Goal: Task Accomplishment & Management: Complete application form

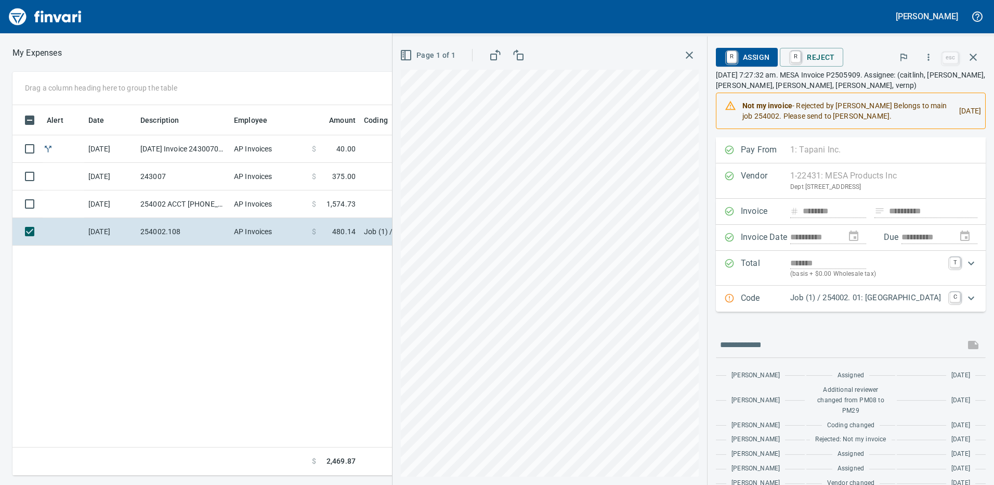
scroll to position [362, 701]
click at [680, 54] on button "button" at bounding box center [689, 55] width 19 height 19
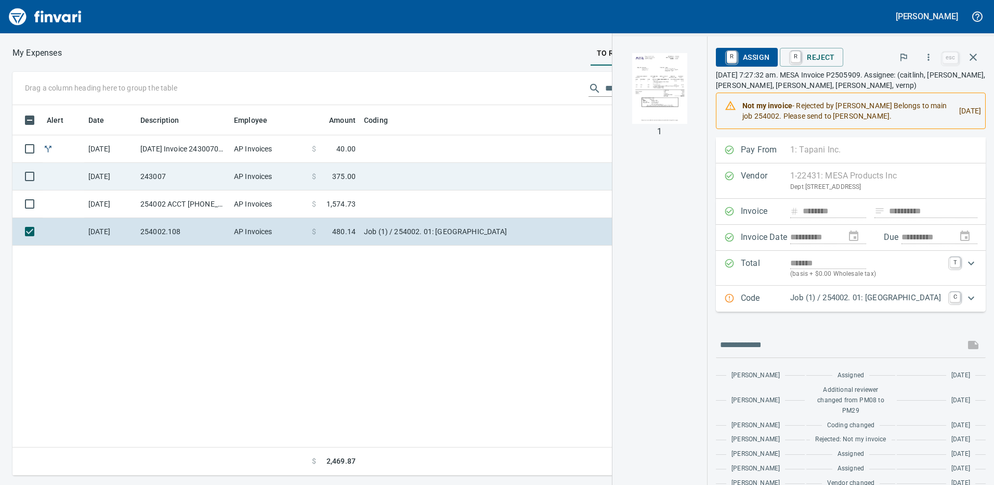
click at [334, 180] on span "375.00" at bounding box center [343, 176] width 23 height 10
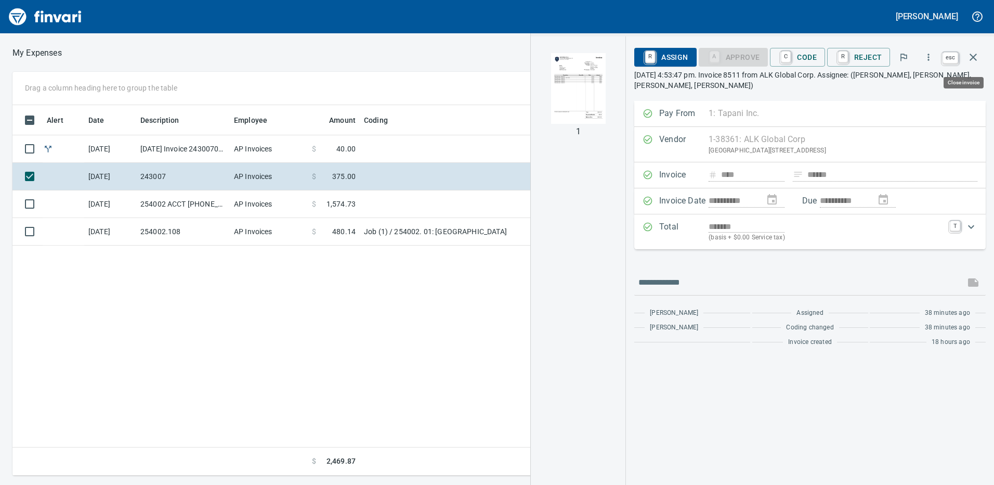
scroll to position [362, 701]
click at [974, 57] on icon "button" at bounding box center [973, 57] width 7 height 7
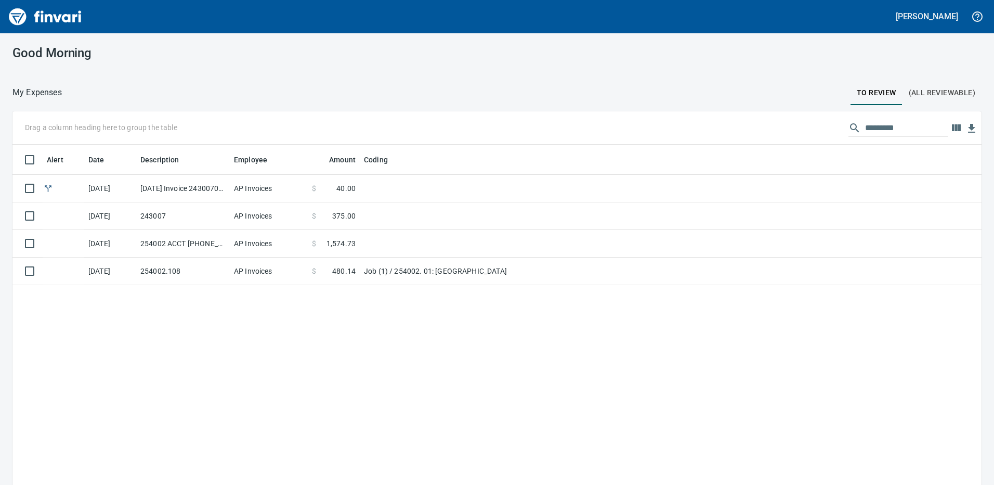
scroll to position [362, 952]
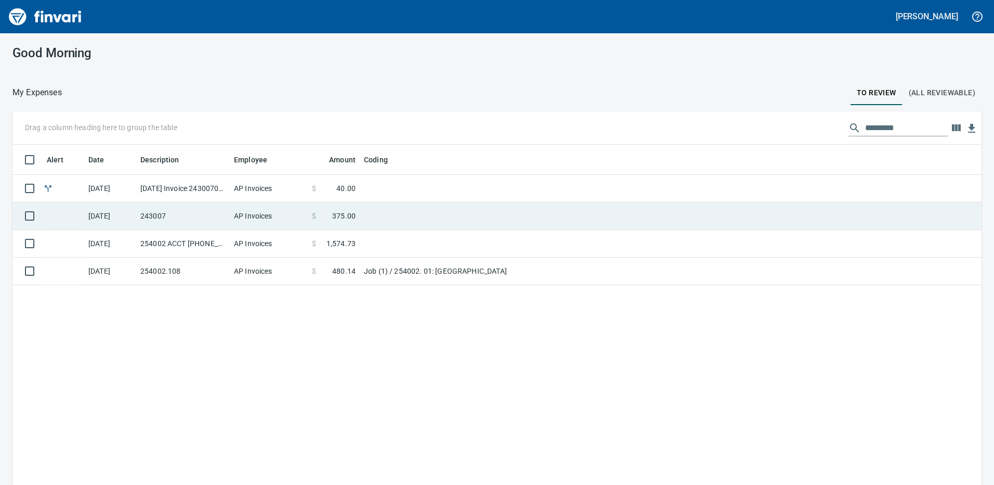
click at [157, 222] on td "243007" at bounding box center [183, 216] width 94 height 28
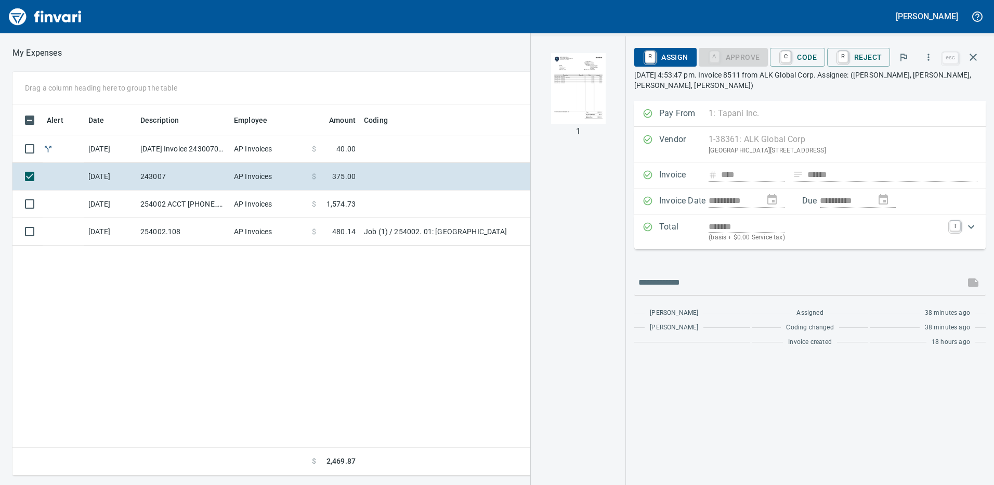
scroll to position [362, 701]
click at [584, 84] on img "button" at bounding box center [578, 88] width 71 height 71
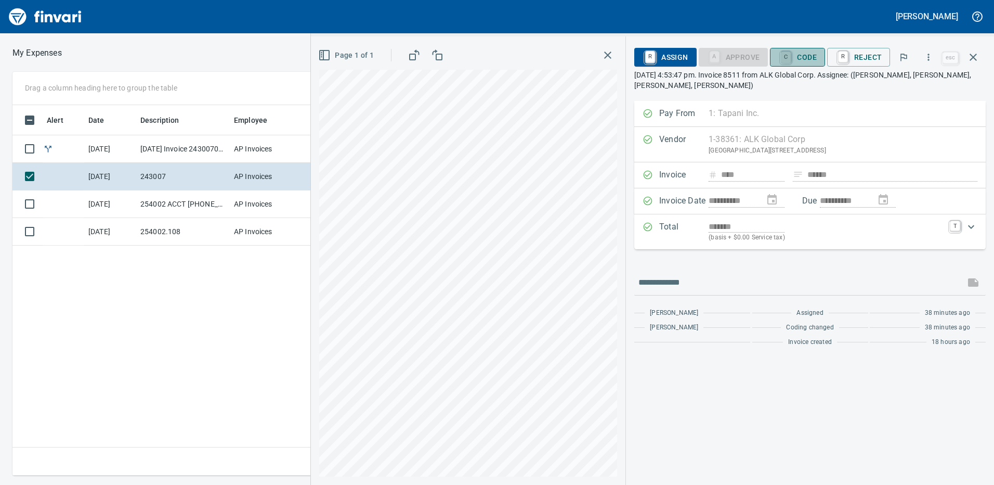
click at [791, 57] on link "C" at bounding box center [786, 56] width 10 height 11
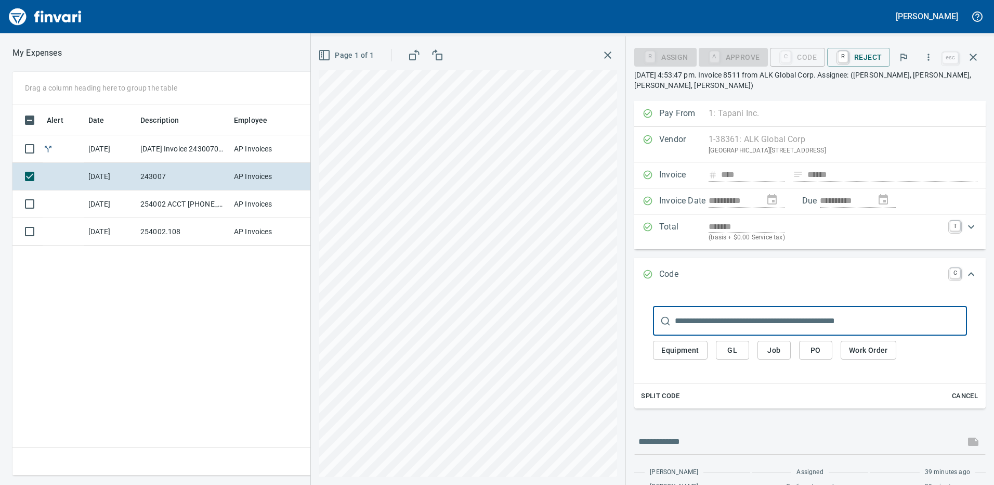
click at [786, 351] on button "Job" at bounding box center [774, 350] width 33 height 19
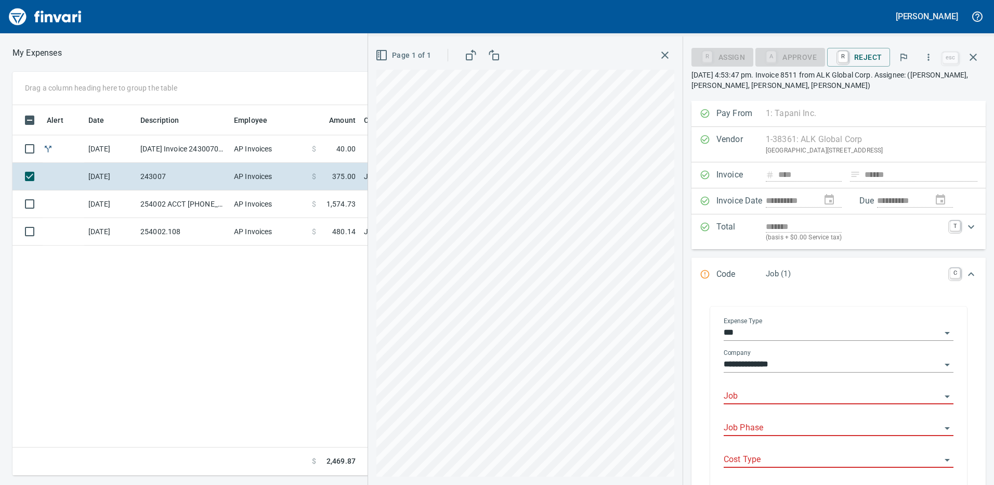
click at [772, 406] on div "Job" at bounding box center [839, 397] width 230 height 32
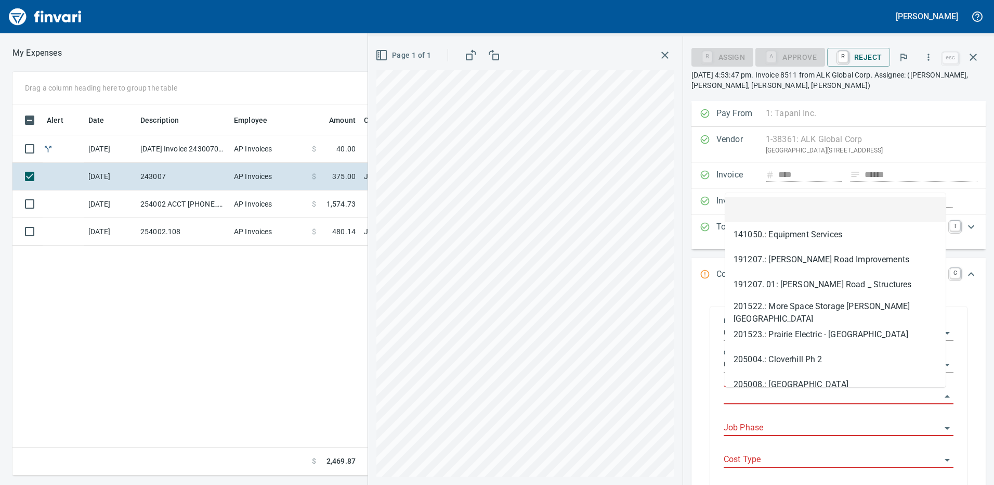
click at [773, 396] on input "Job" at bounding box center [832, 396] width 217 height 15
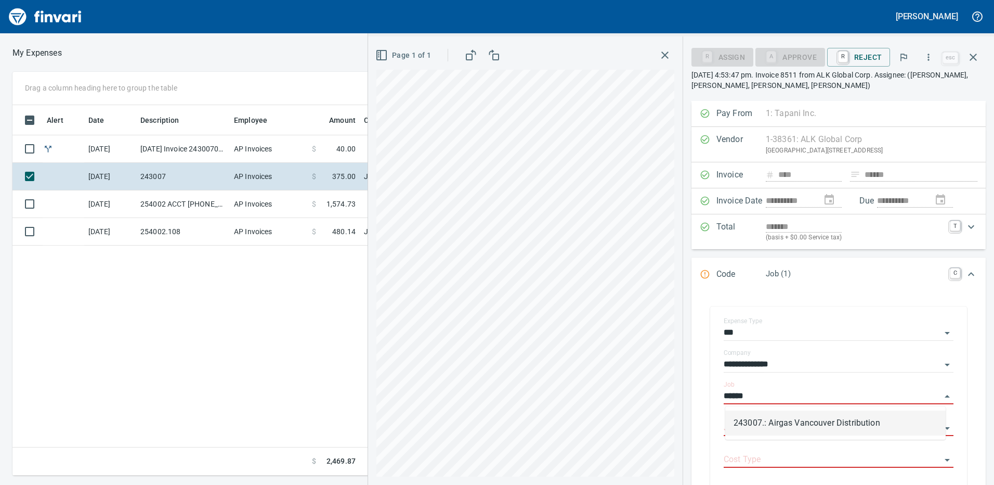
click at [785, 423] on li "243007.: Airgas Vancouver Distribution" at bounding box center [835, 422] width 220 height 25
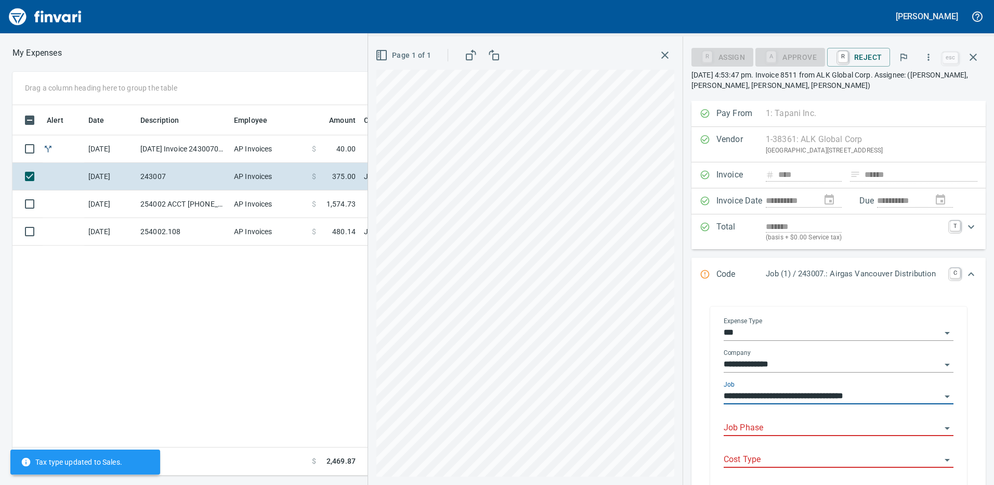
type input "**********"
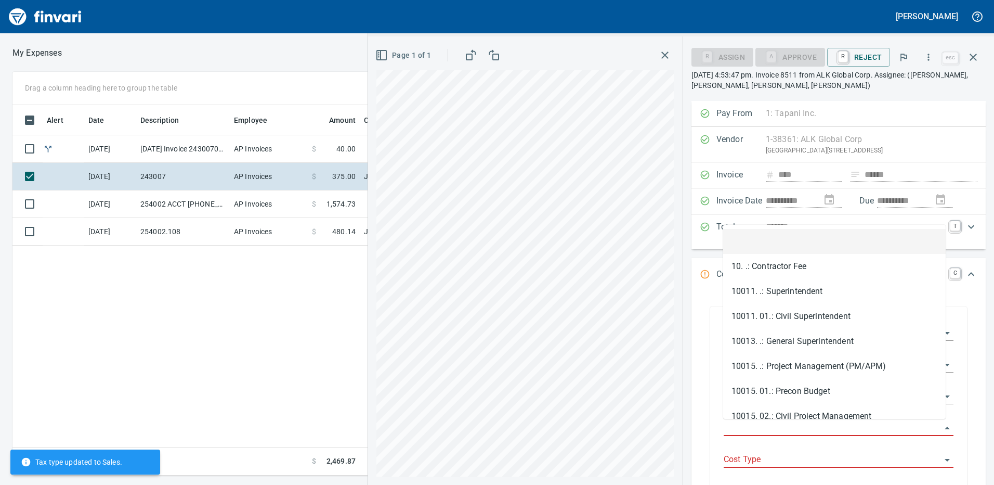
click at [767, 426] on input "Job Phase" at bounding box center [832, 428] width 217 height 15
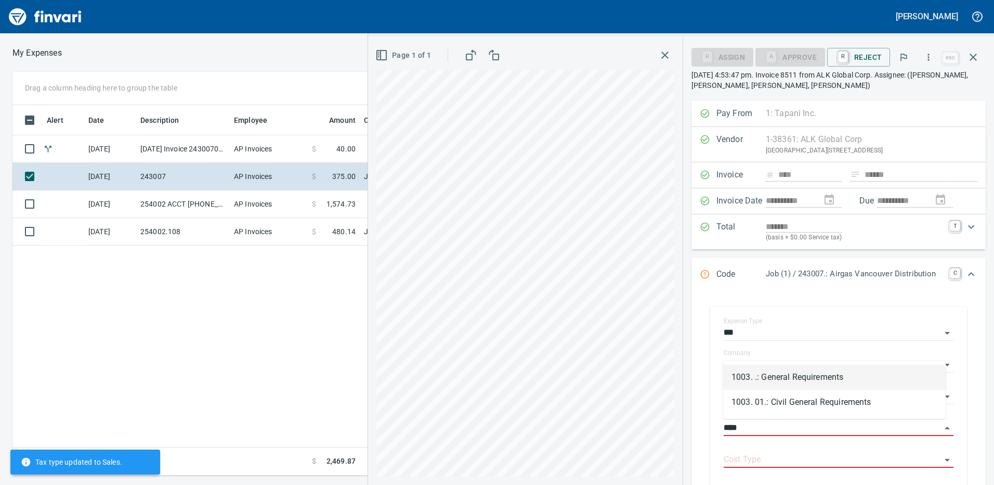
click at [764, 375] on li "1003. .: General Requirements" at bounding box center [834, 376] width 223 height 25
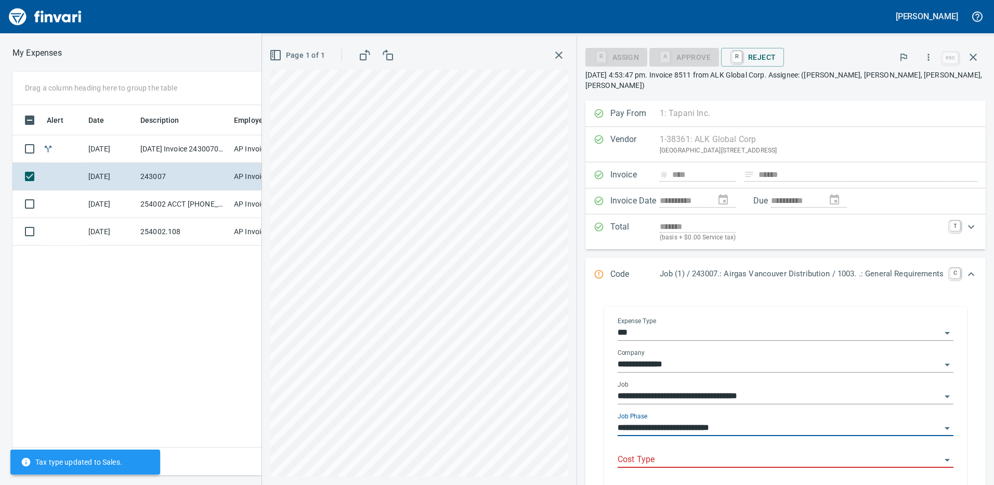
type input "**********"
click at [724, 452] on input "Cost Type" at bounding box center [779, 459] width 323 height 15
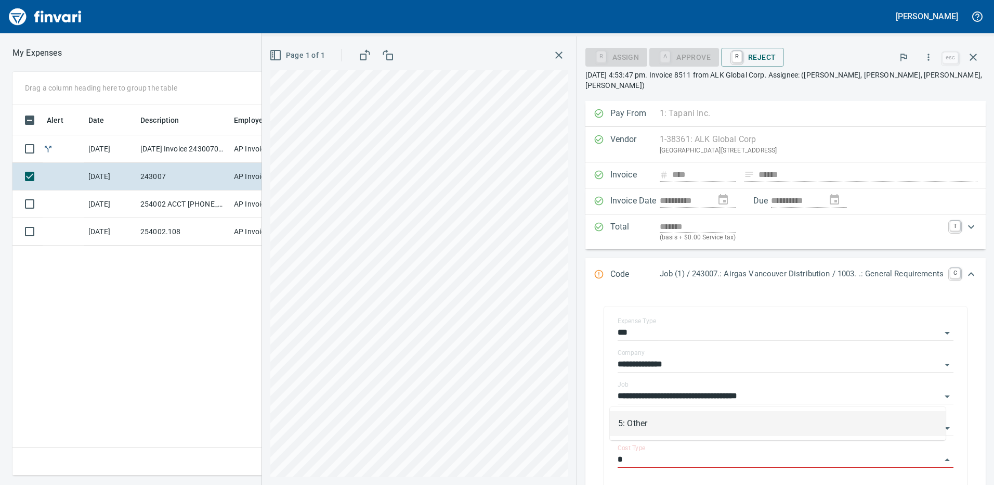
click at [687, 420] on li "5: Other" at bounding box center [778, 423] width 336 height 25
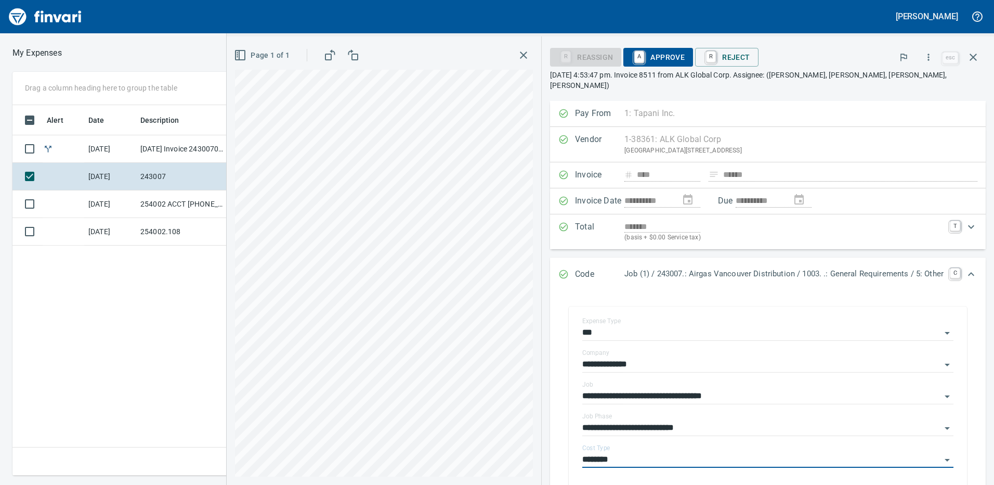
type input "********"
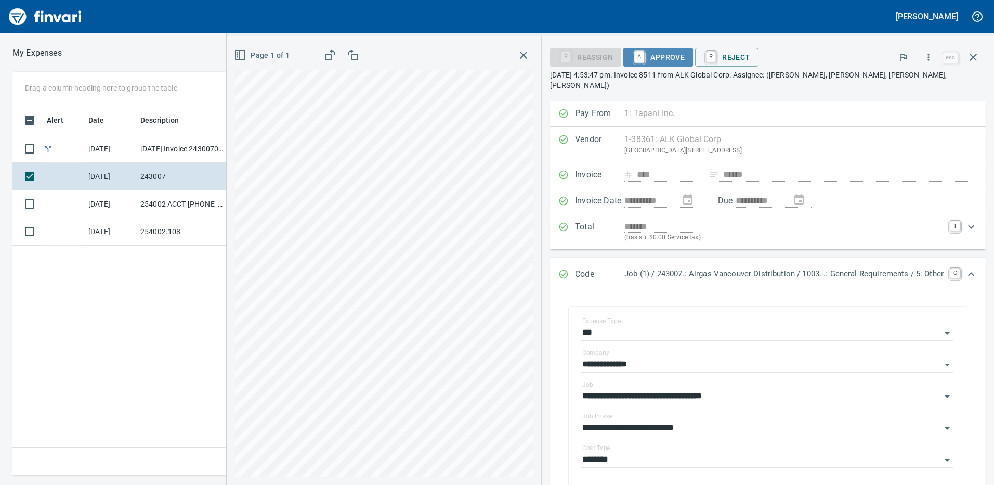
click at [677, 50] on span "A Approve" at bounding box center [658, 57] width 53 height 18
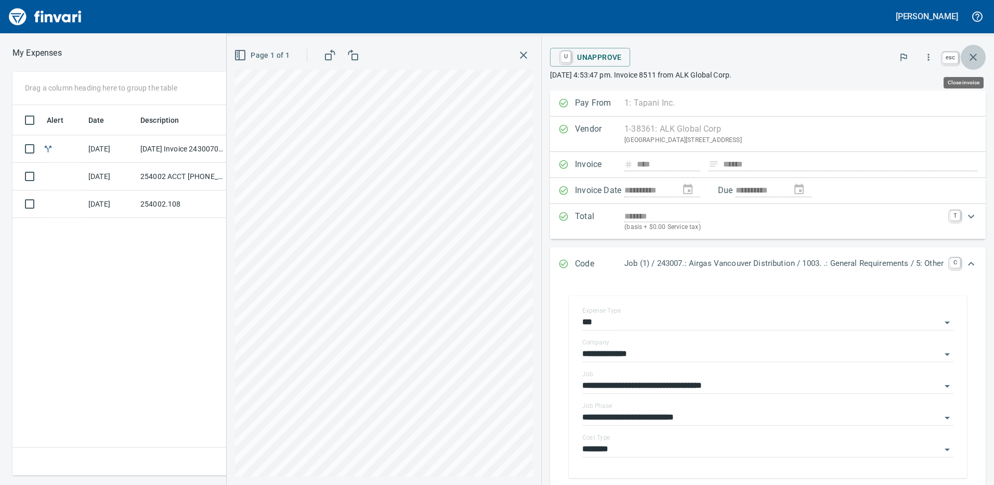
click at [976, 53] on icon "button" at bounding box center [973, 57] width 12 height 12
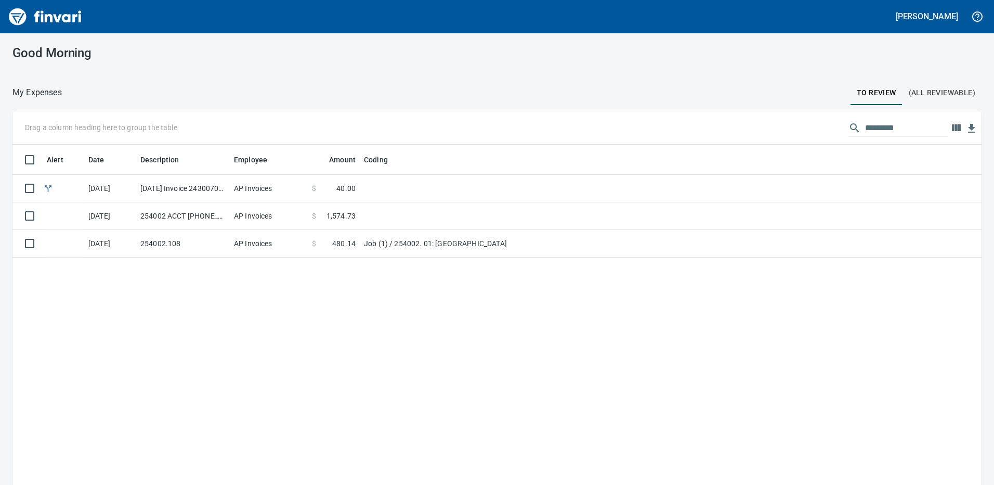
scroll to position [1, 1]
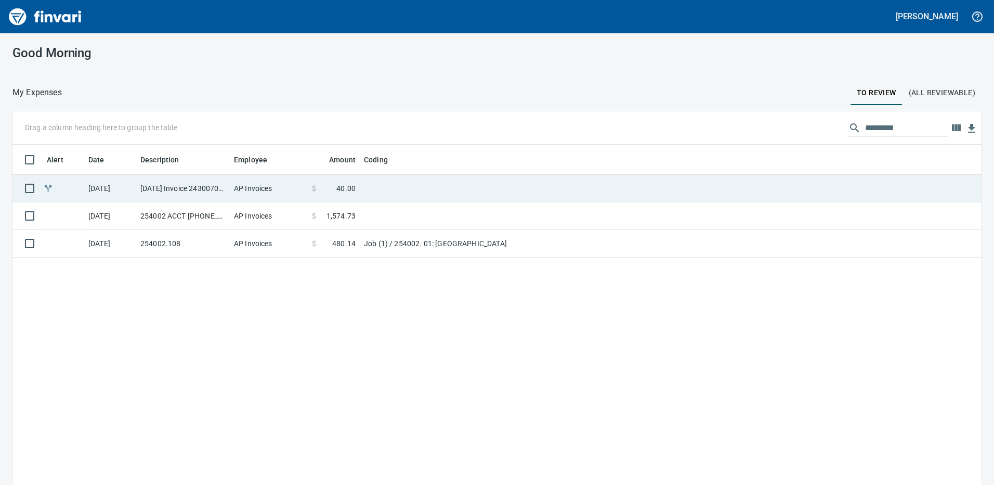
click at [184, 194] on td "[DATE] Invoice 243007090825 from Tapani Materials (1-29544)" at bounding box center [183, 189] width 94 height 28
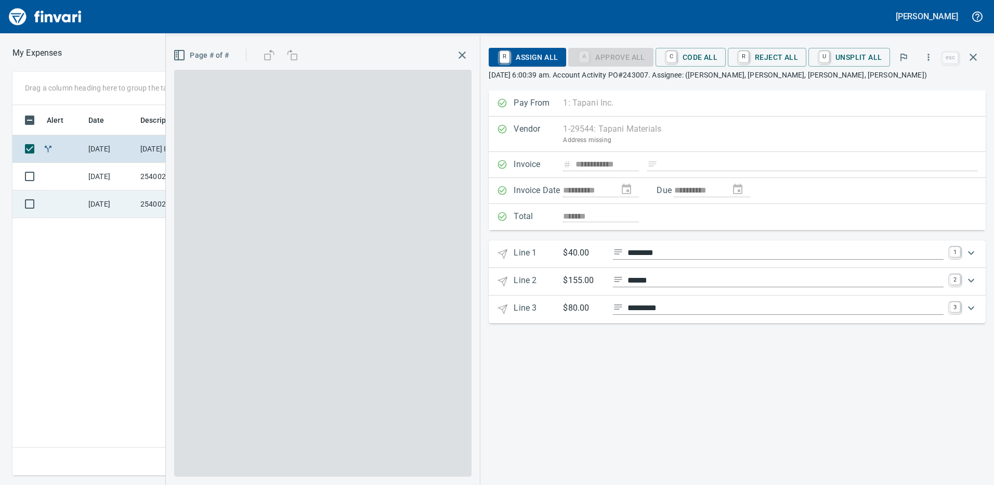
scroll to position [362, 701]
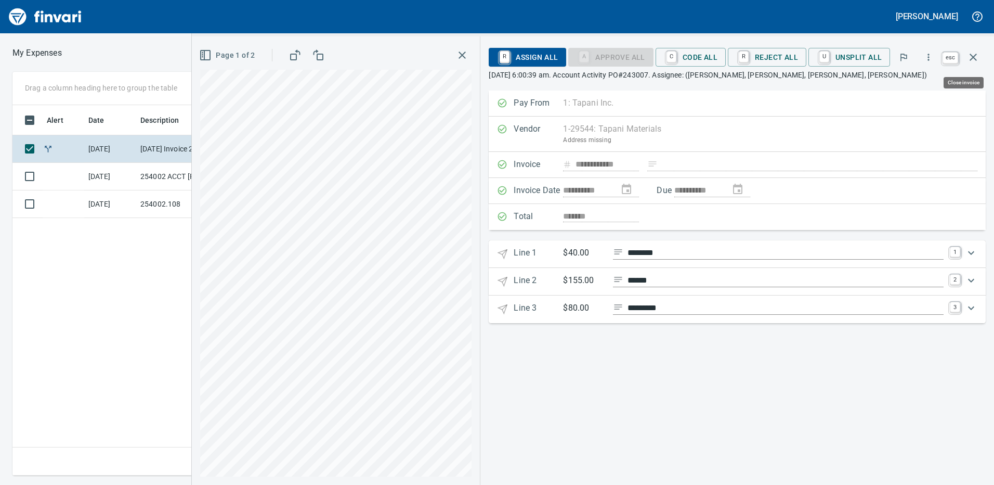
click at [976, 54] on icon "button" at bounding box center [973, 57] width 12 height 12
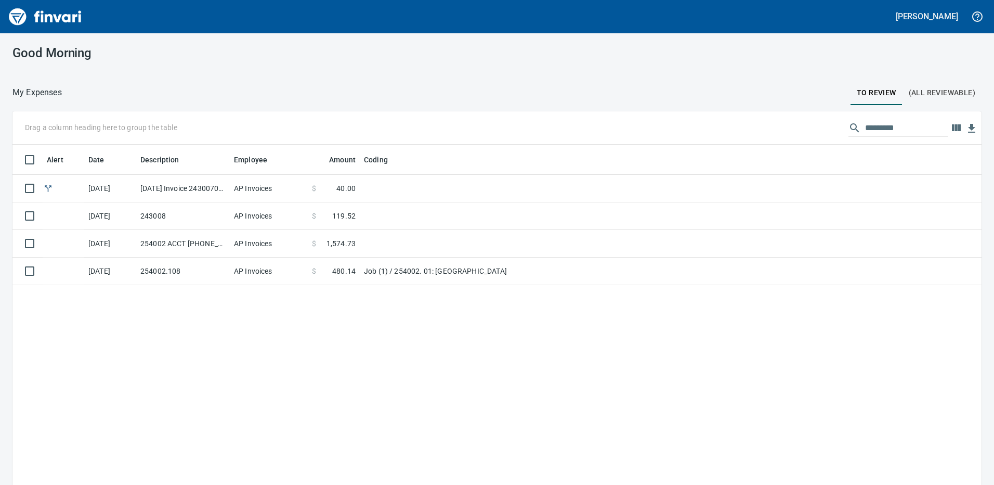
scroll to position [362, 954]
